Goal: Navigation & Orientation: Find specific page/section

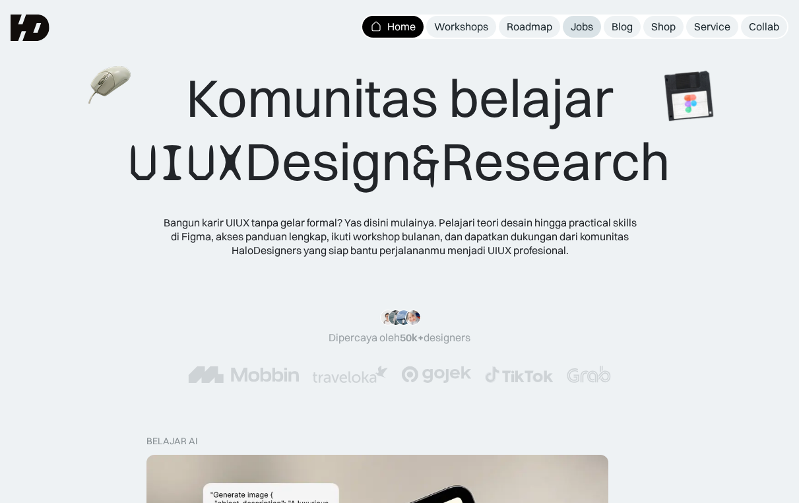
click at [584, 34] on link "Jobs" at bounding box center [582, 27] width 38 height 22
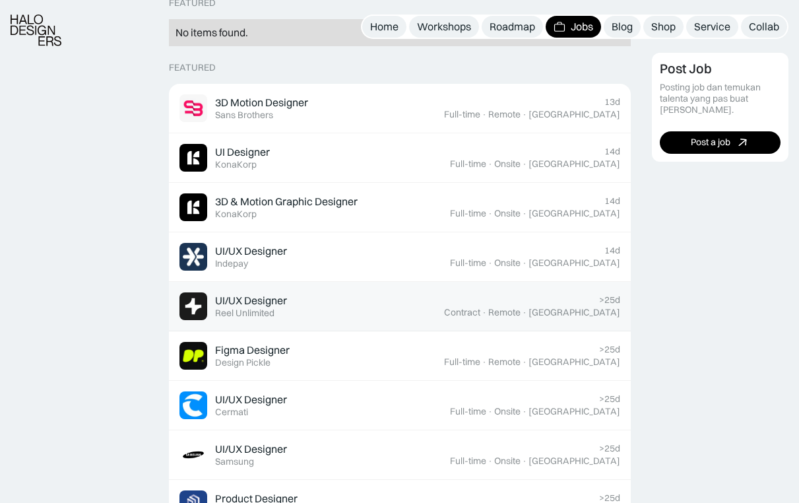
scroll to position [364, 0]
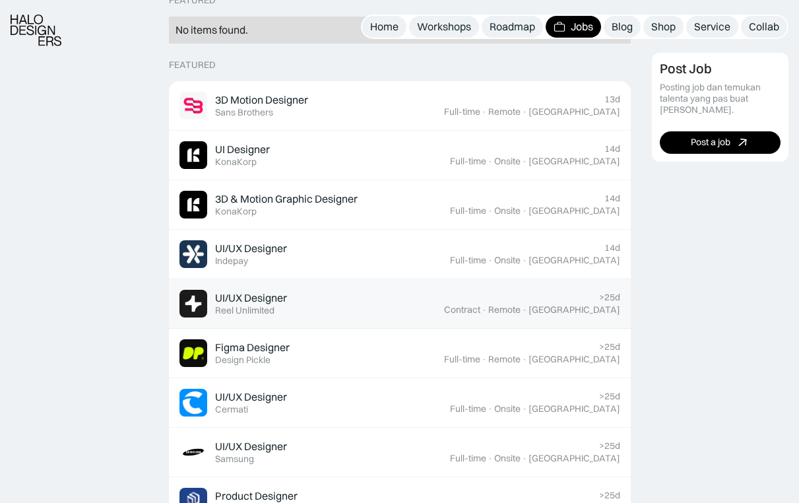
click at [259, 295] on div "UI/UX Designer" at bounding box center [251, 298] width 72 height 14
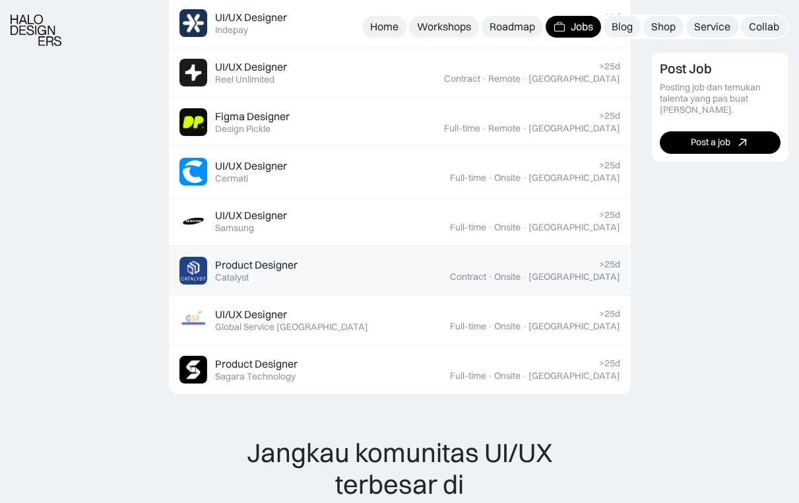
scroll to position [515, 0]
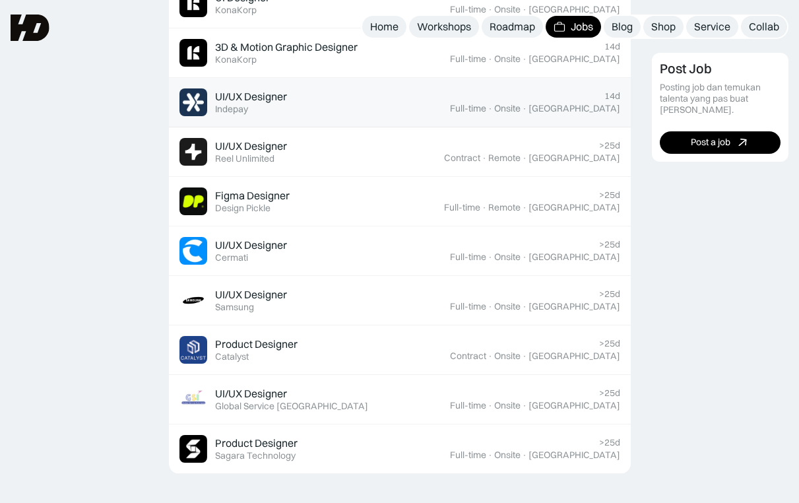
click at [328, 110] on div "UI/UX Designer Featured Indepay" at bounding box center [314, 102] width 271 height 28
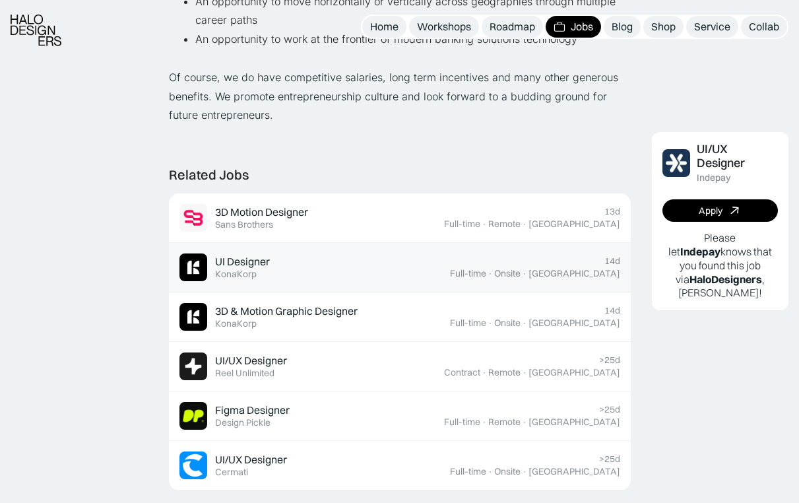
scroll to position [1088, 0]
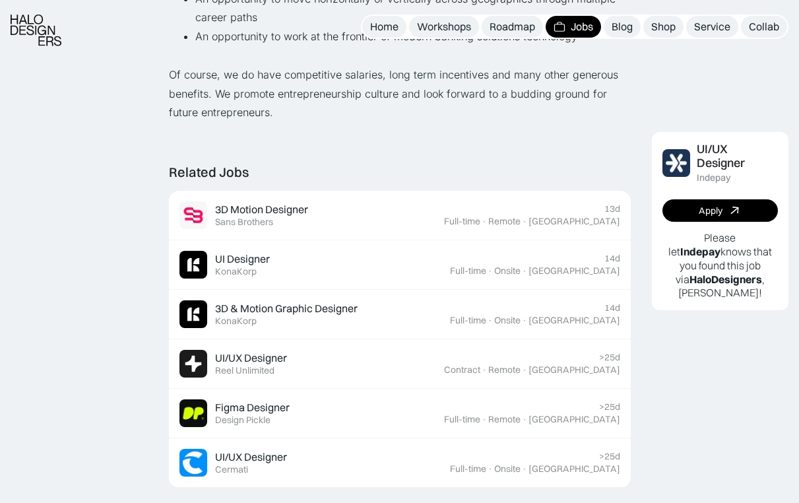
click at [109, 90] on div "Lihat semua job UI/UX Designer Indepay Full-time · Onsite · Jakarta · 14d Apply…" at bounding box center [399, 20] width 799 height 2216
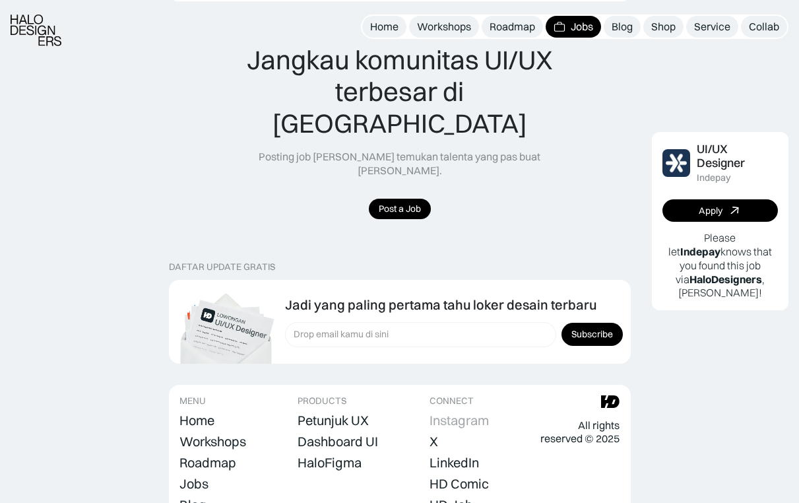
scroll to position [1635, 0]
